Goal: Find contact information: Find contact information

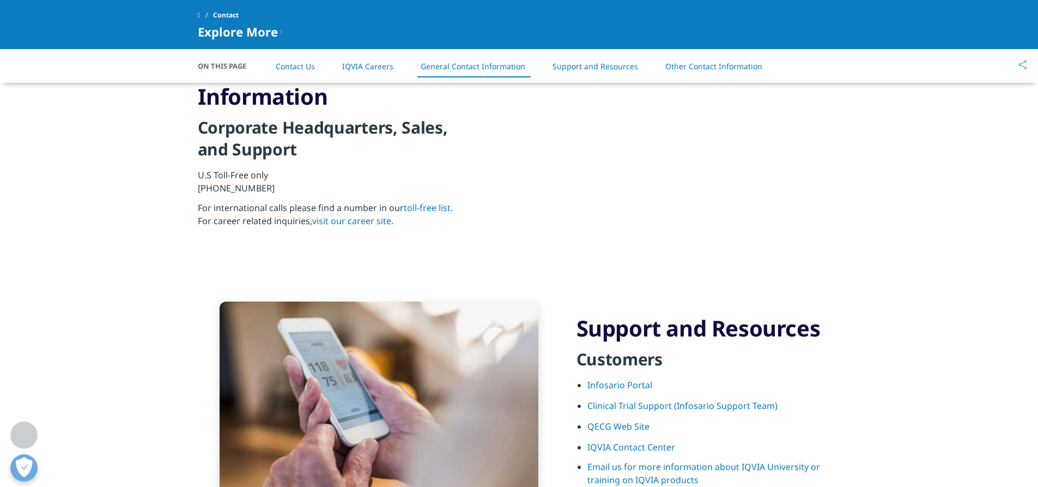
scroll to position [1145, 0]
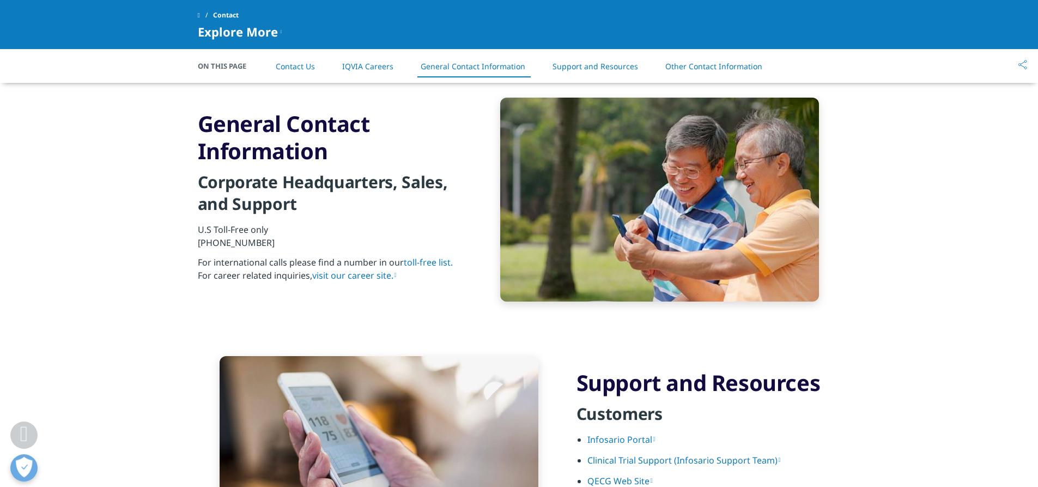
click at [587, 69] on link "Support and Resources" at bounding box center [596, 66] width 86 height 10
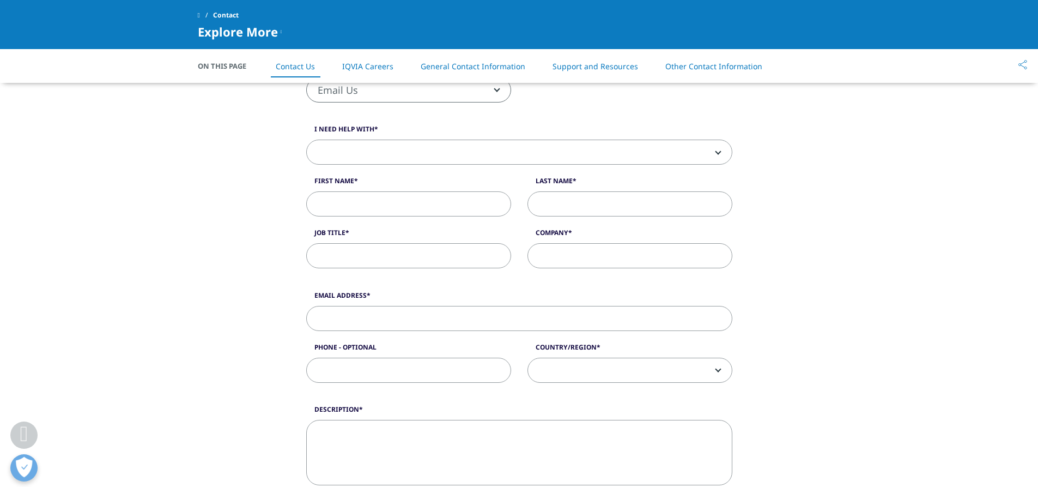
scroll to position [164, 0]
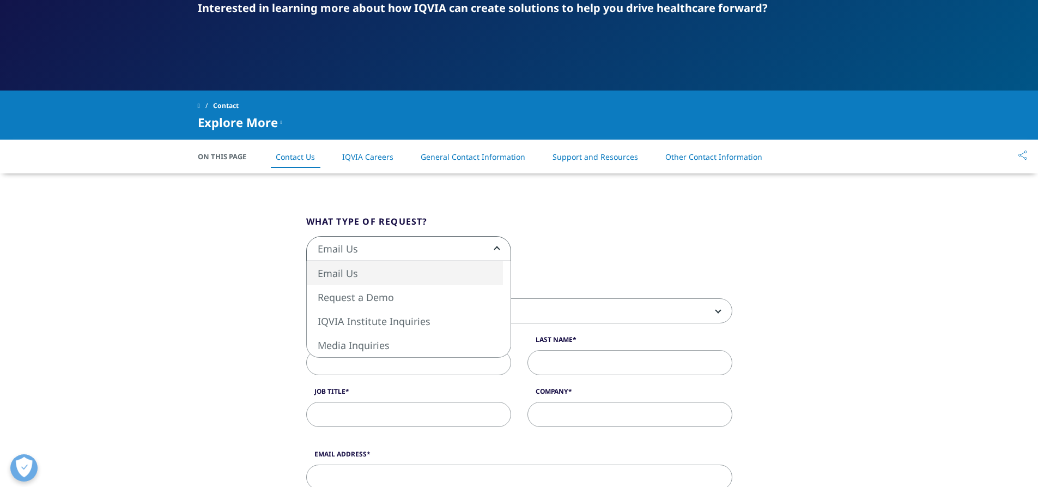
click at [419, 256] on span "Email Us" at bounding box center [409, 249] width 204 height 25
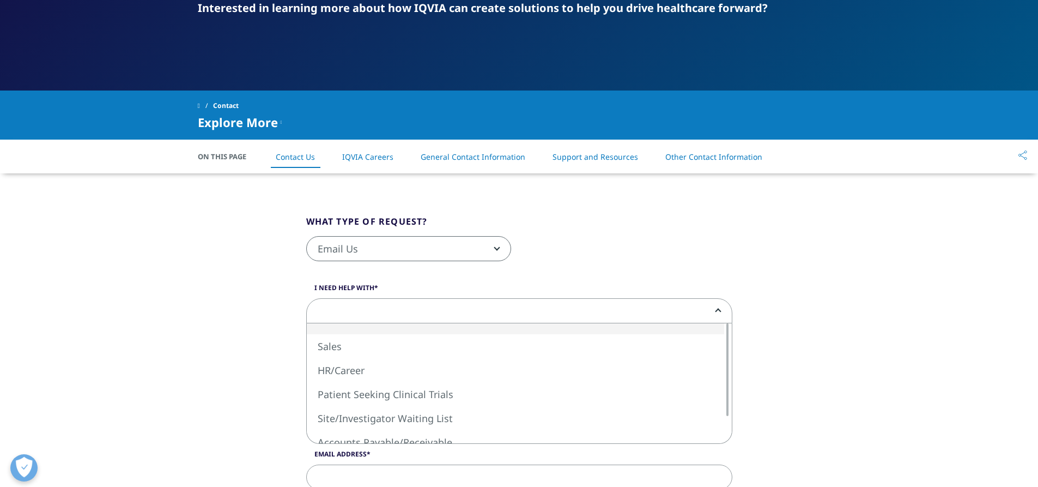
click at [375, 305] on span at bounding box center [519, 311] width 425 height 25
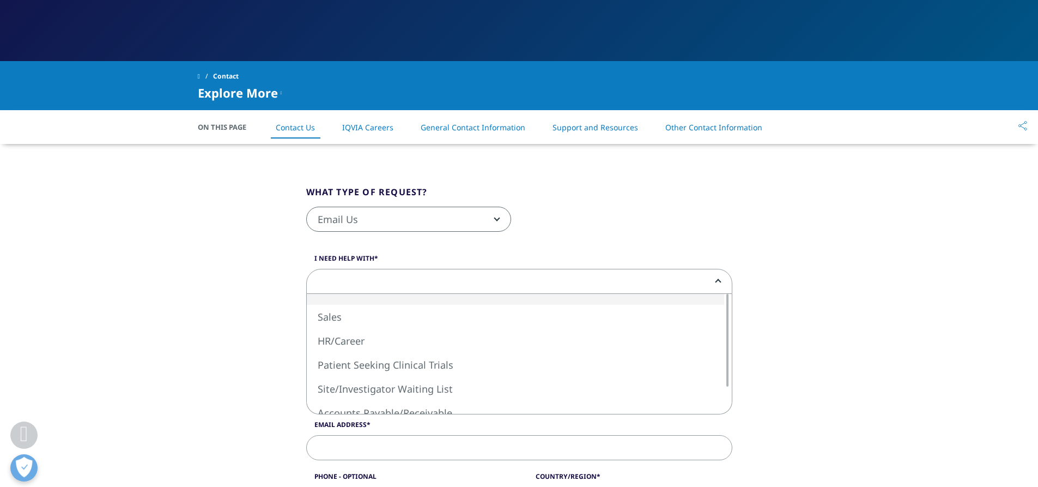
scroll to position [218, 0]
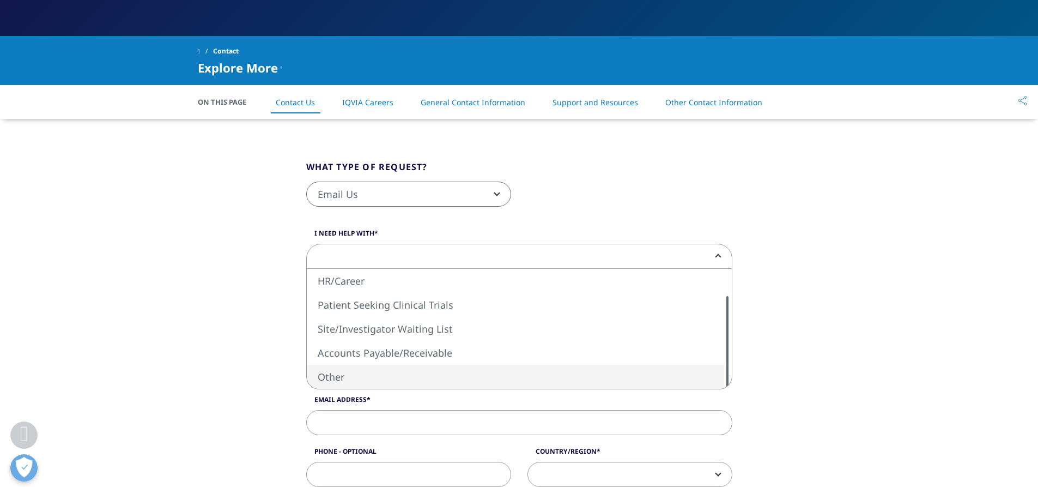
select select "Other"
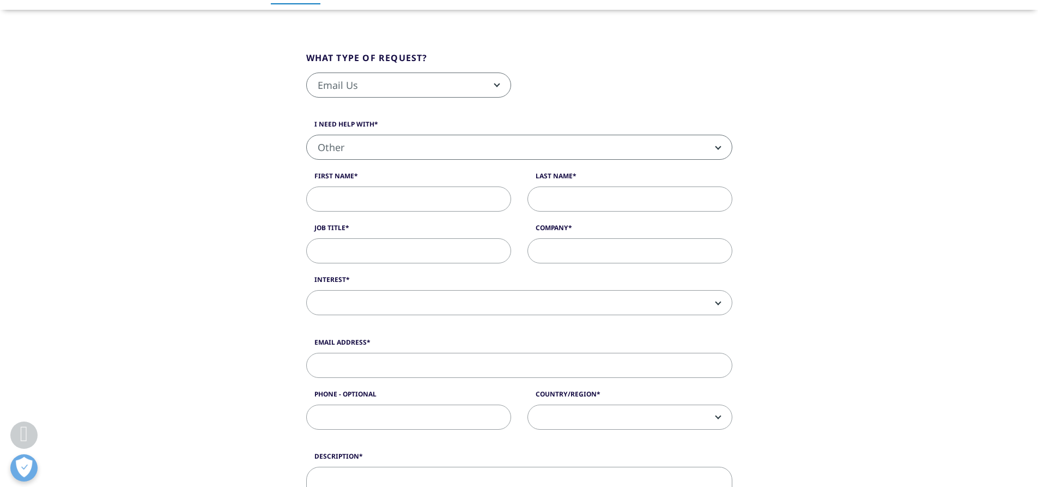
scroll to position [0, 0]
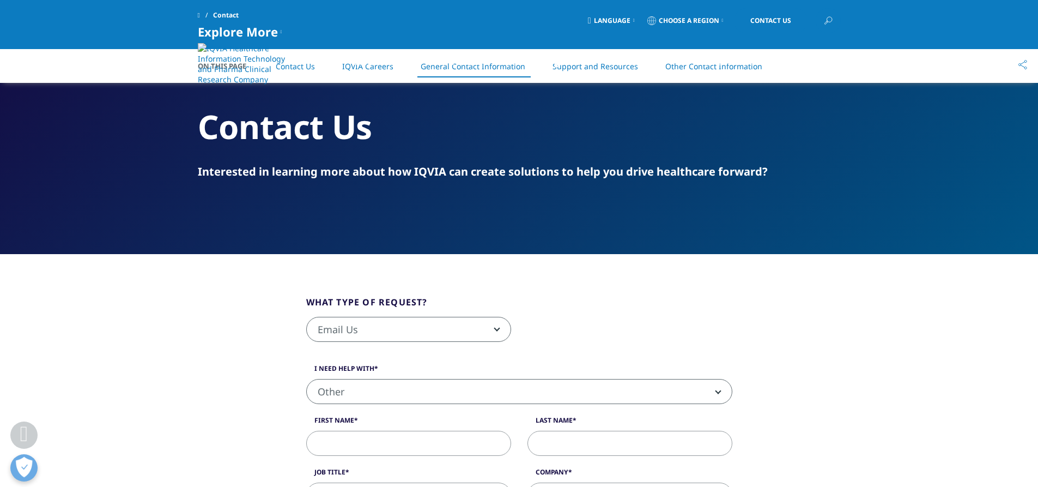
scroll to position [1145, 0]
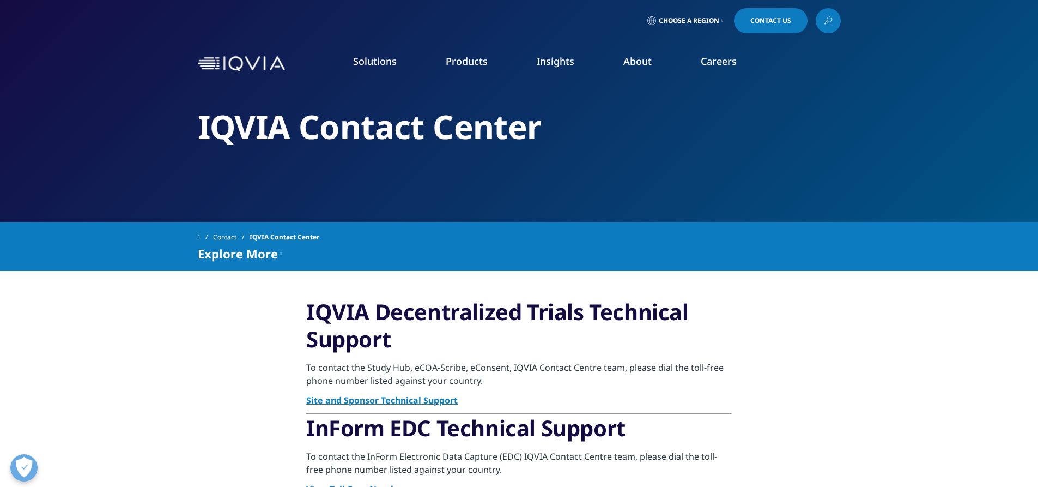
click at [751, 19] on span "Contact Us" at bounding box center [771, 20] width 41 height 7
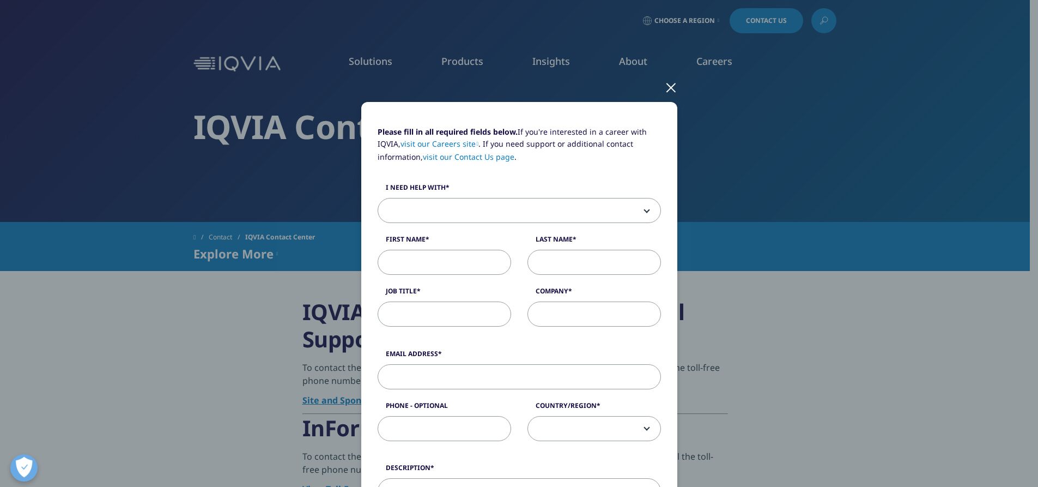
click at [668, 87] on div at bounding box center [671, 87] width 13 height 30
